Goal: Check status

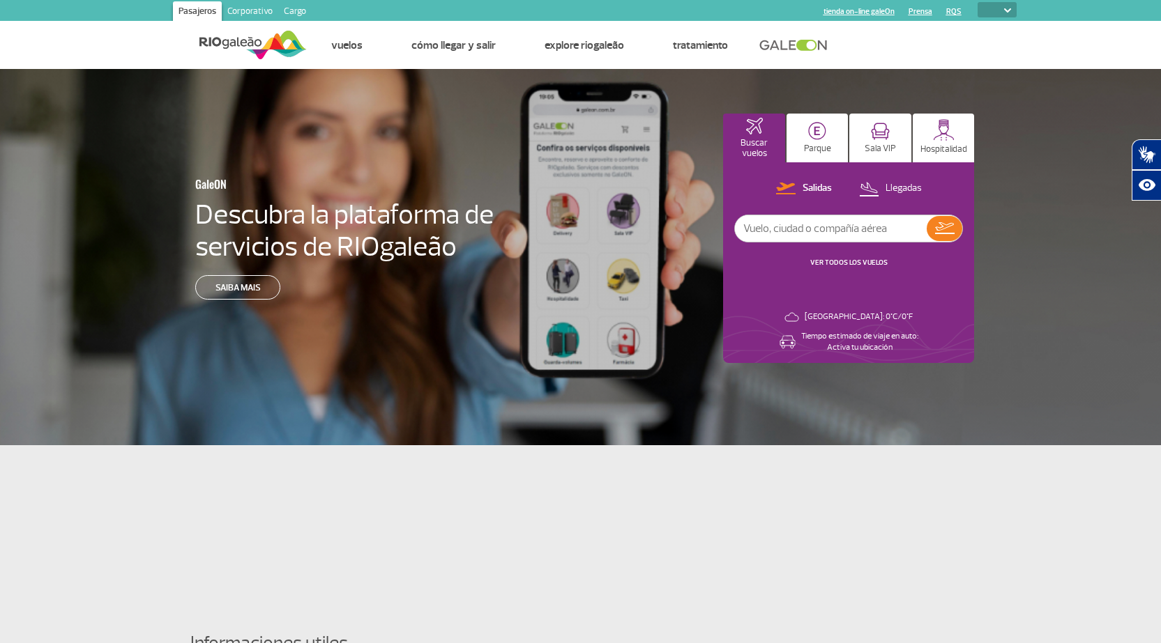
select select
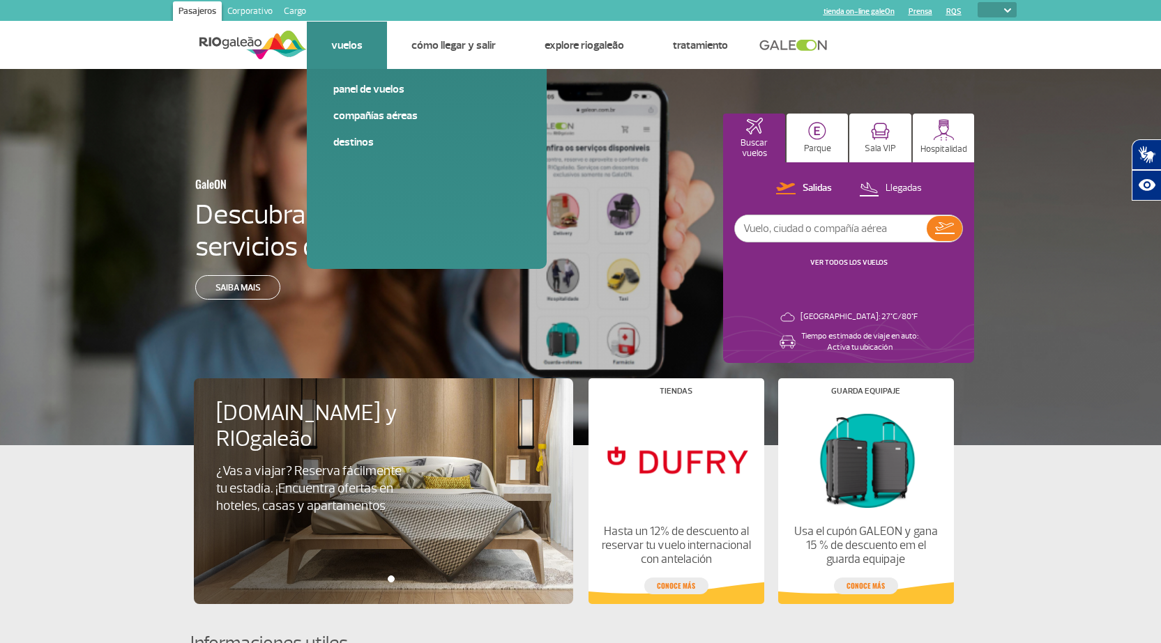
click at [345, 43] on link "Vuelos" at bounding box center [346, 45] width 31 height 14
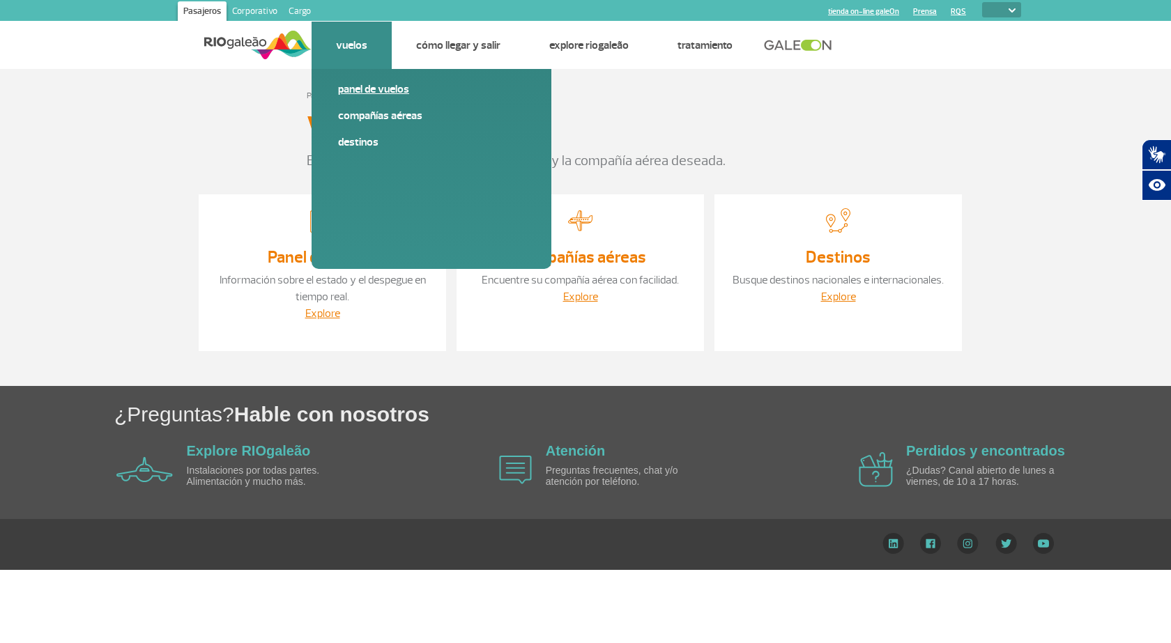
click at [366, 86] on link "Panel de vuelos" at bounding box center [431, 89] width 187 height 15
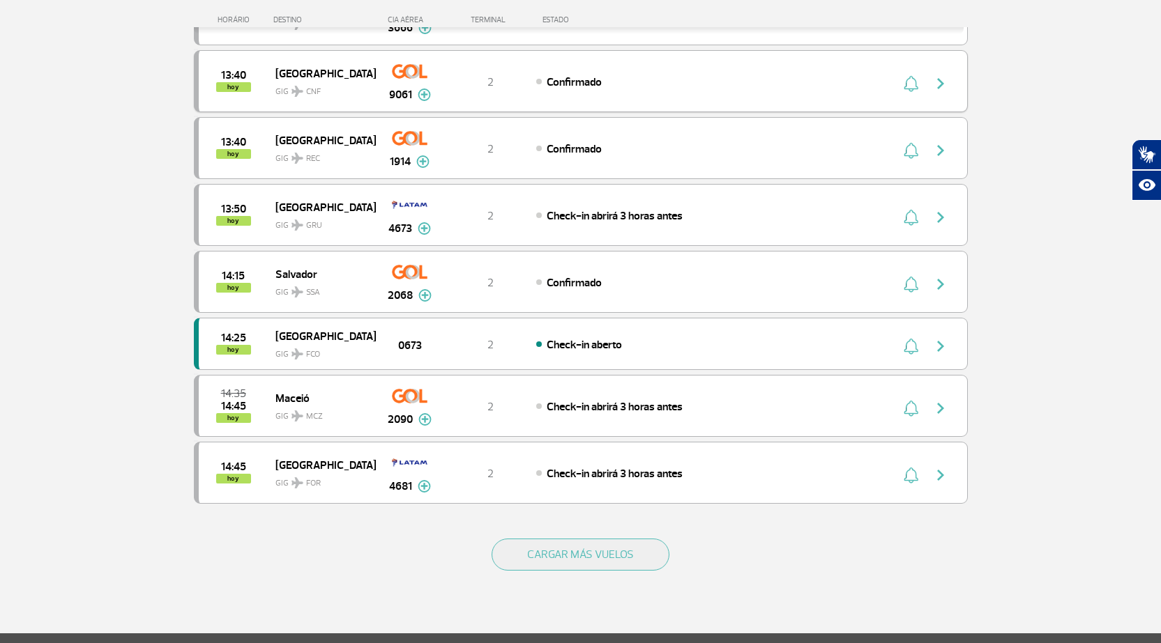
scroll to position [1115, 0]
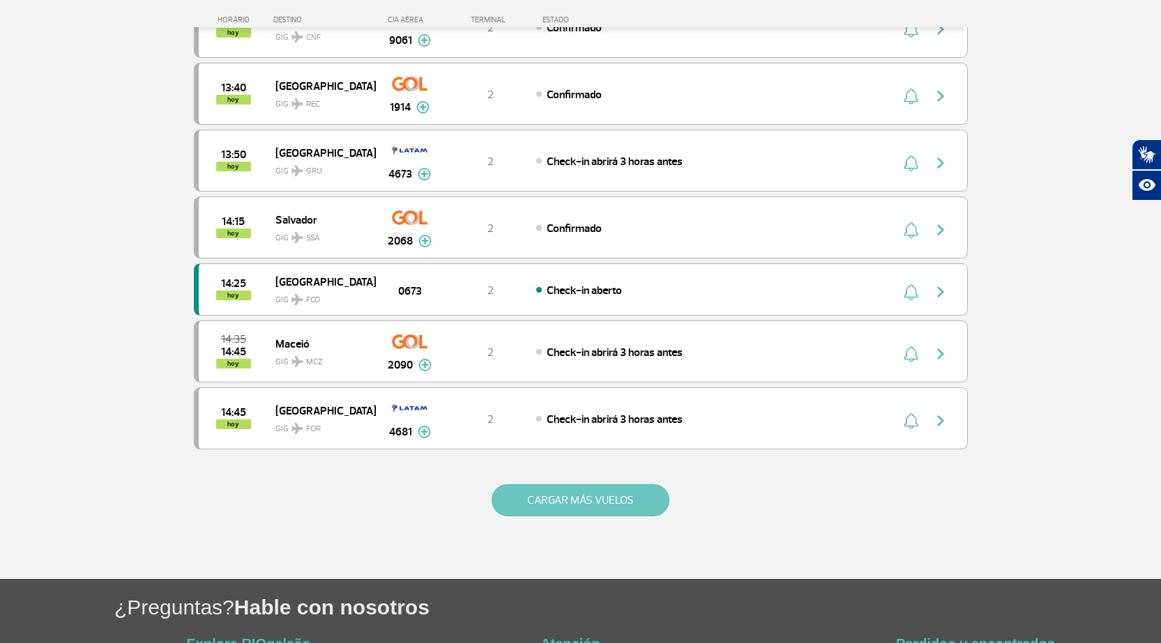
click at [586, 504] on button "CARGAR MÁS VUELOS" at bounding box center [580, 500] width 178 height 32
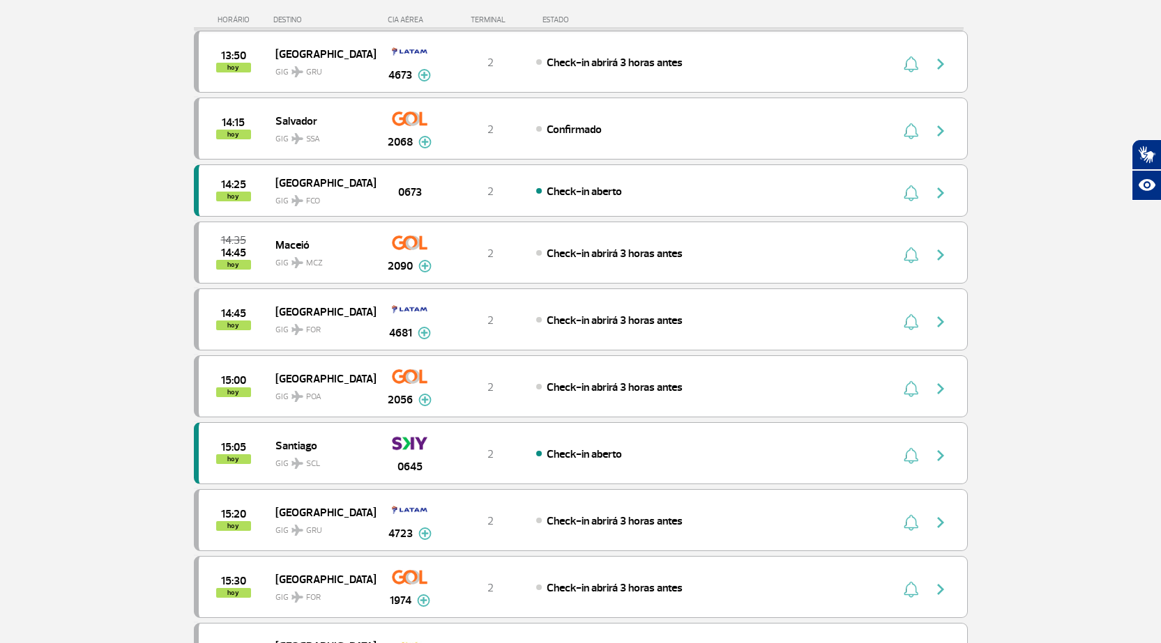
scroll to position [1255, 0]
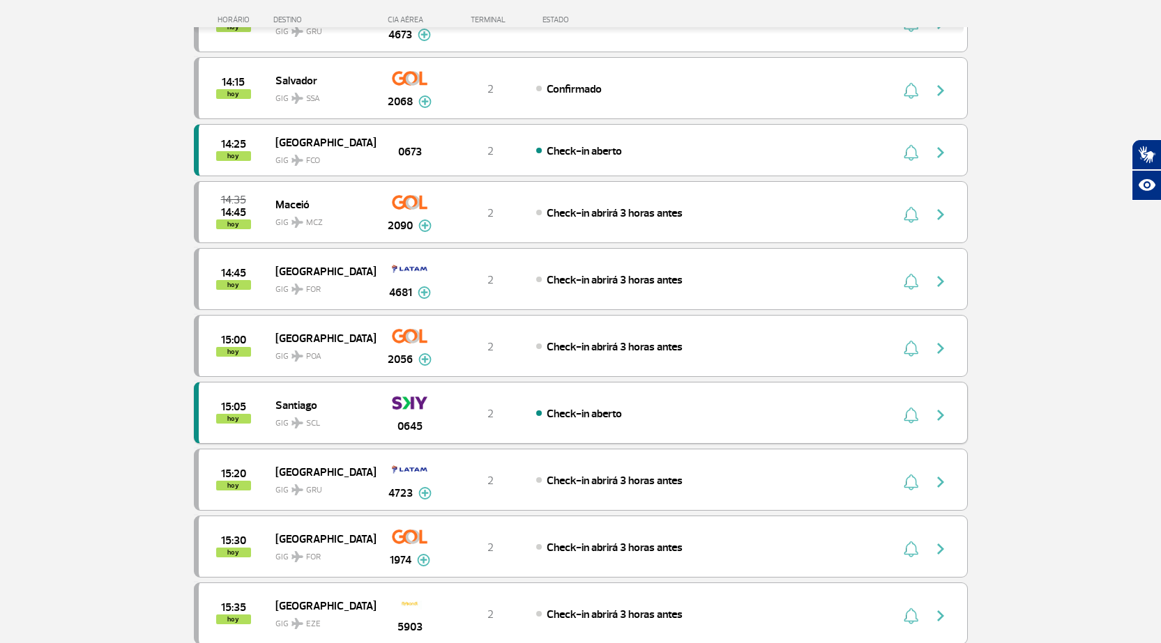
click at [567, 414] on span "Check-in aberto" at bounding box center [583, 414] width 75 height 14
